Goal: Information Seeking & Learning: Learn about a topic

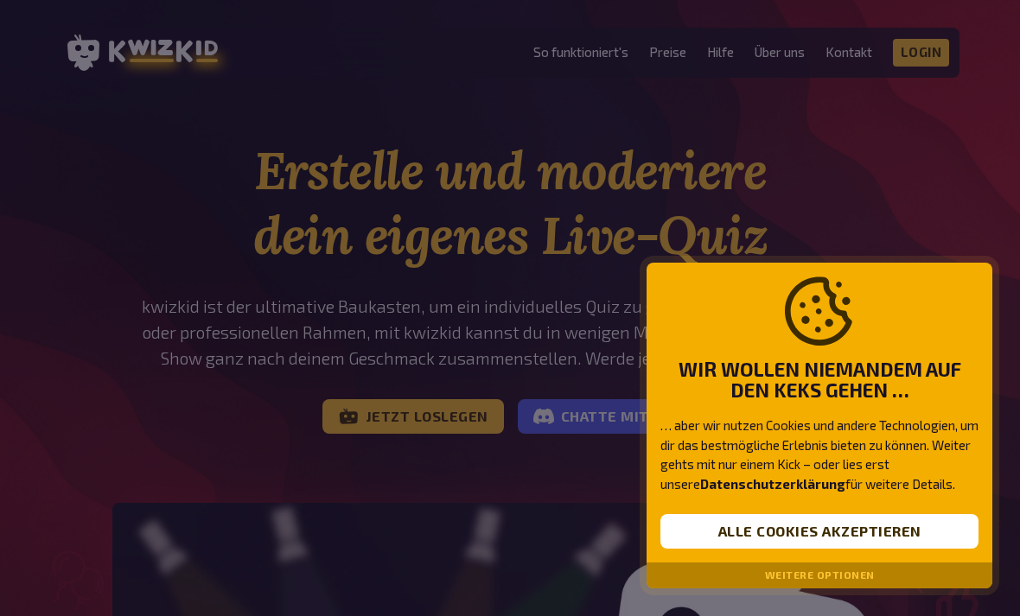
click at [911, 526] on button "Alle Cookies akzeptieren" at bounding box center [819, 531] width 318 height 35
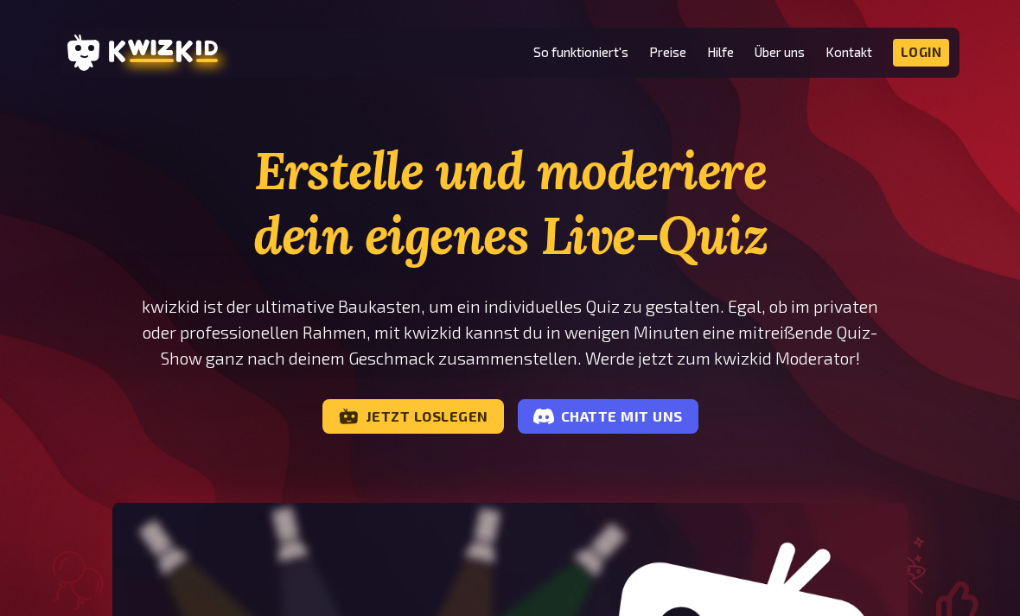
click at [589, 54] on link "So funktioniert's" at bounding box center [580, 52] width 95 height 15
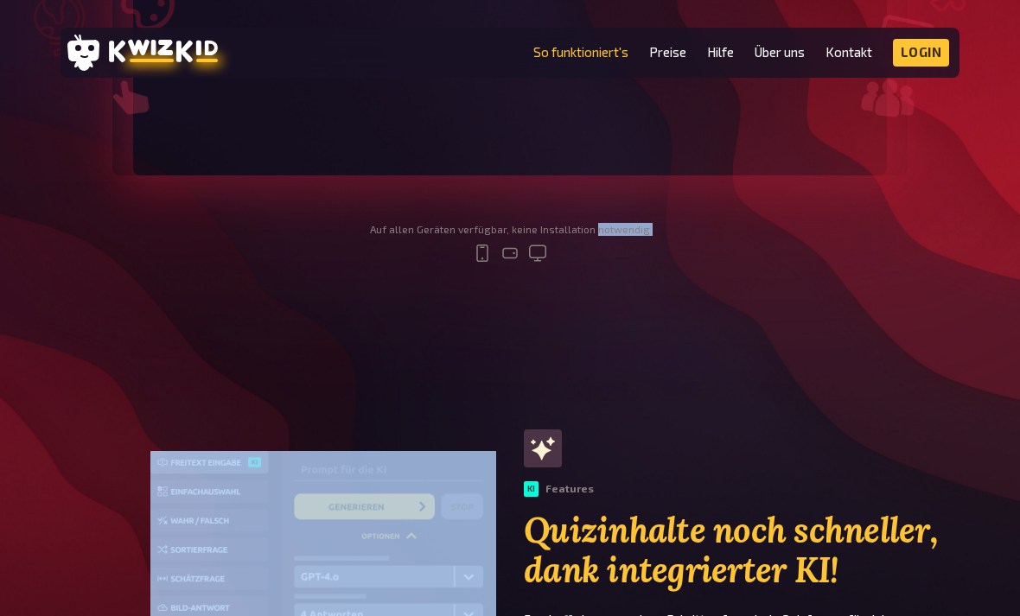
scroll to position [723, 0]
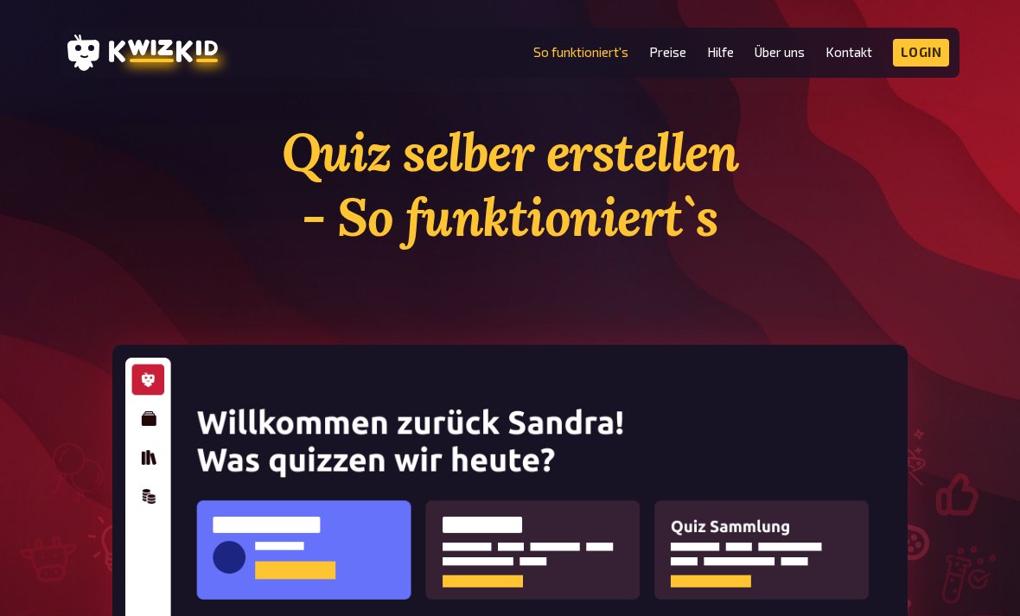
scroll to position [22, 0]
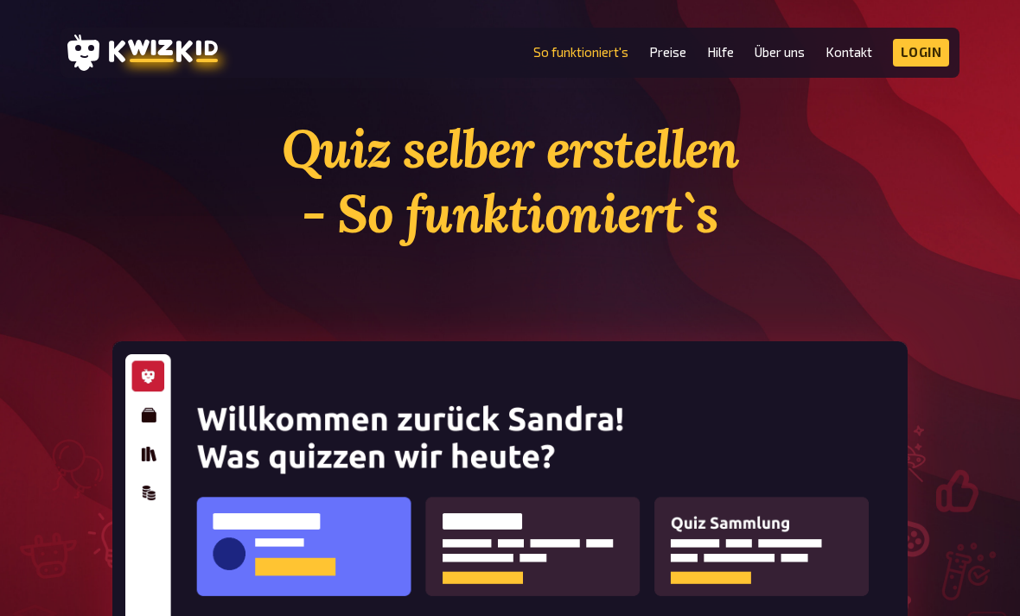
click at [136, 418] on img at bounding box center [509, 613] width 795 height 545
click at [138, 407] on img at bounding box center [509, 613] width 795 height 545
click at [144, 457] on img at bounding box center [509, 613] width 795 height 545
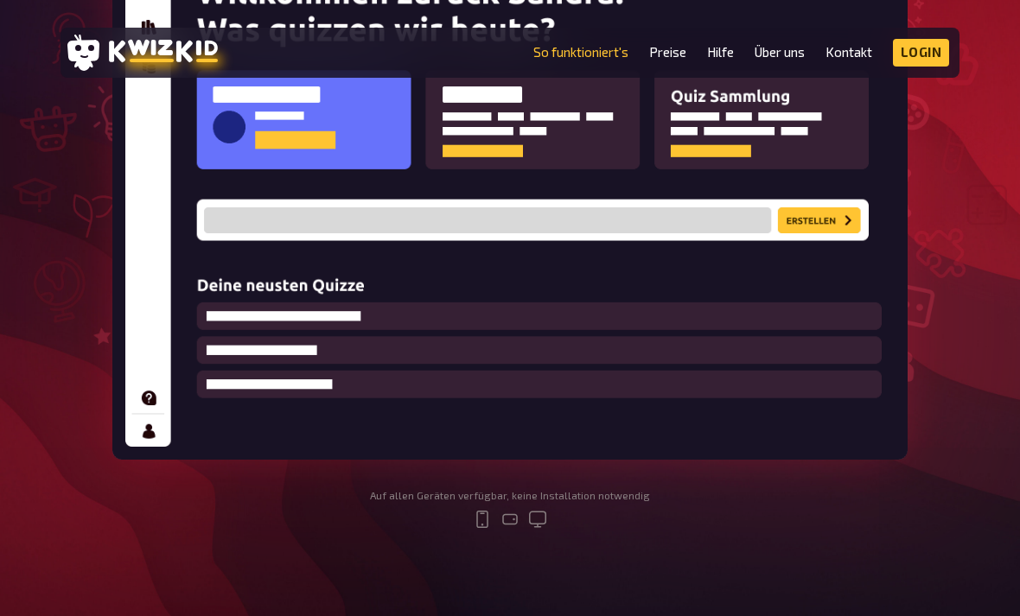
scroll to position [449, 0]
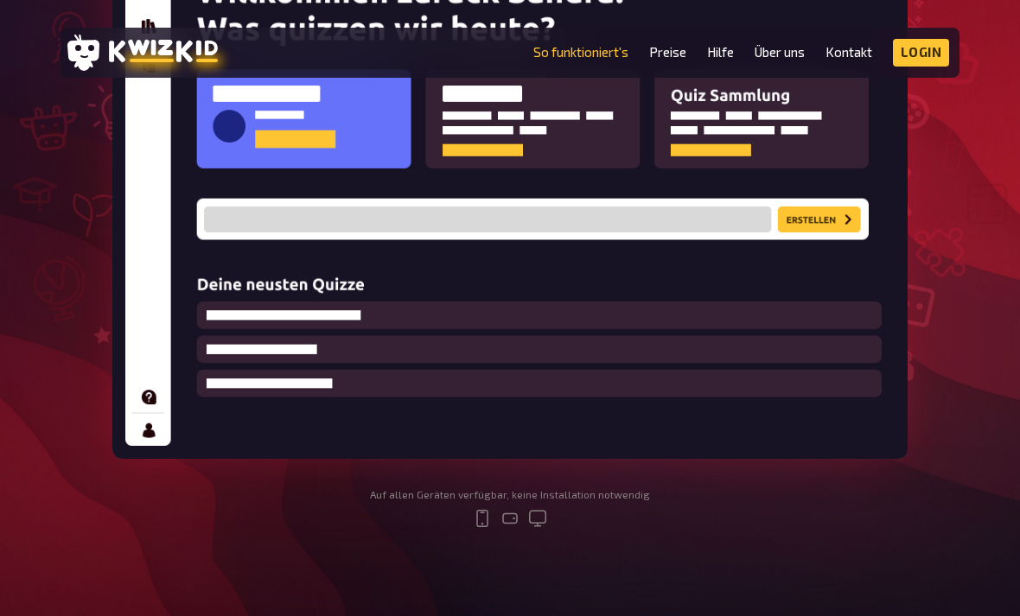
click at [833, 214] on img at bounding box center [509, 186] width 795 height 545
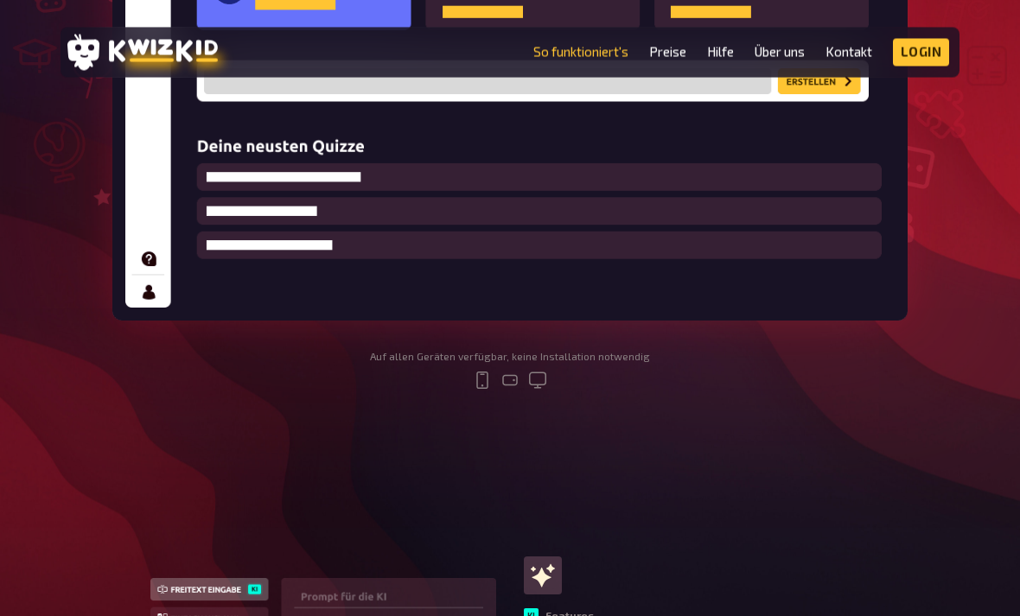
scroll to position [587, 0]
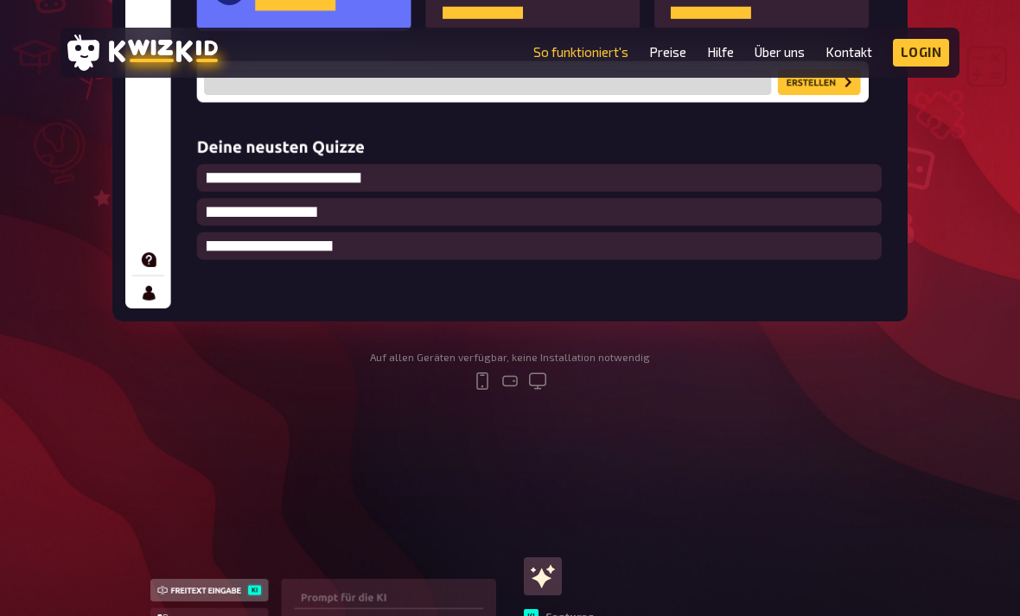
click at [679, 45] on link "Preise" at bounding box center [667, 52] width 37 height 15
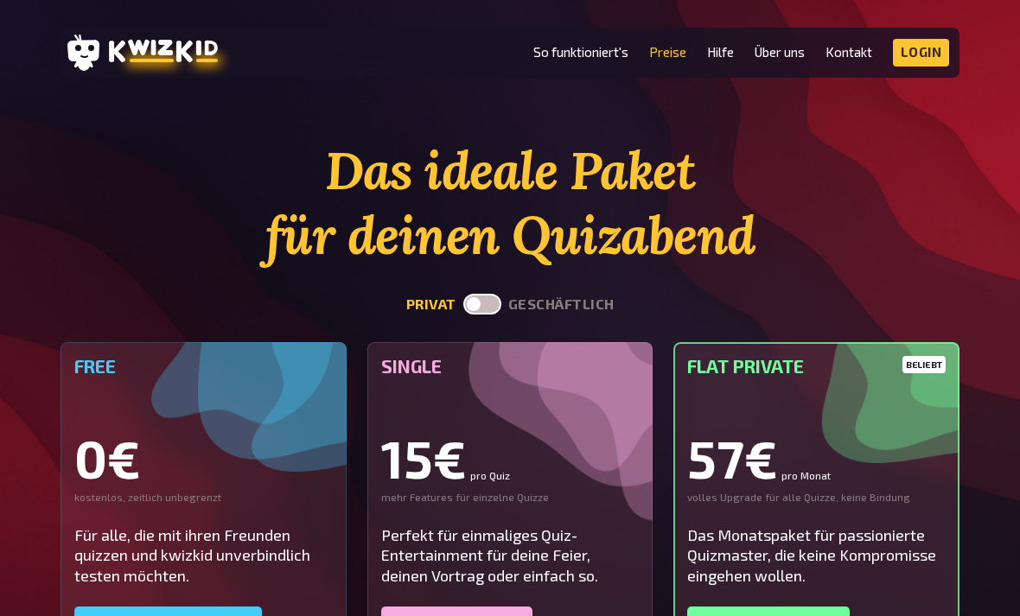
click at [791, 54] on link "Über uns" at bounding box center [779, 52] width 50 height 15
